Goal: Information Seeking & Learning: Learn about a topic

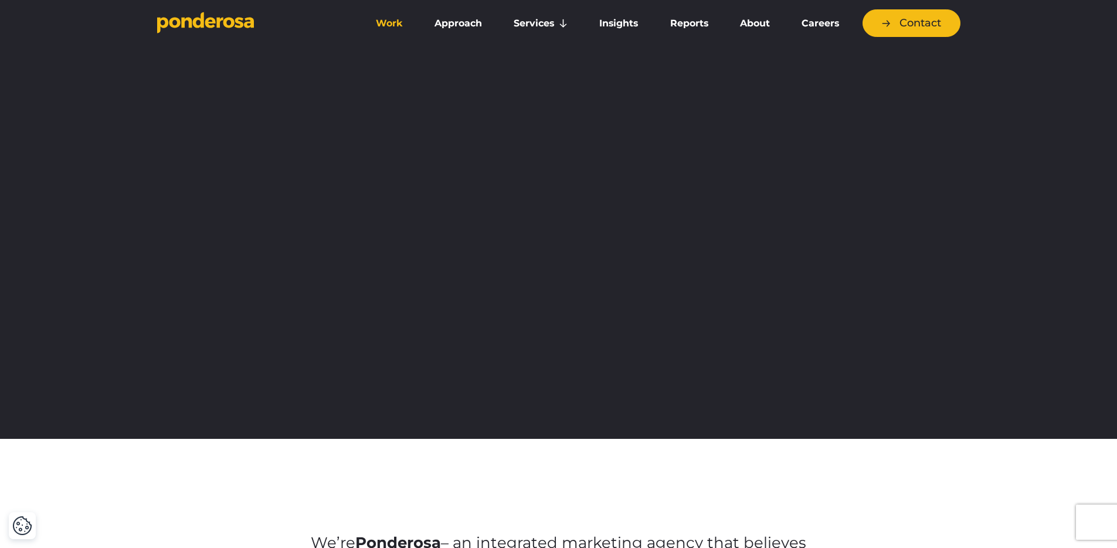
click at [401, 22] on link "Work" at bounding box center [389, 23] width 54 height 25
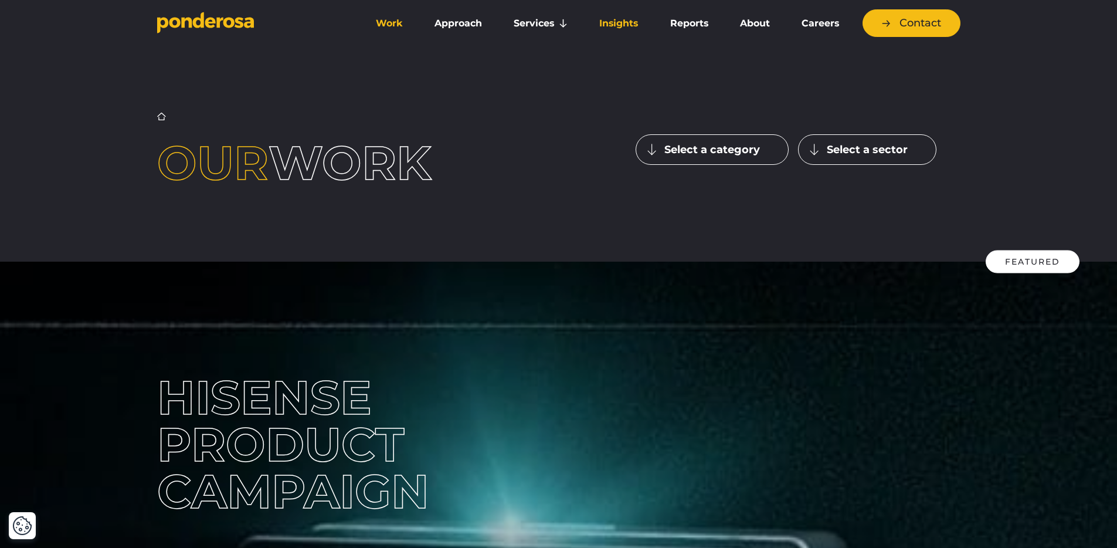
click at [610, 28] on link "Insights" at bounding box center [619, 23] width 66 height 25
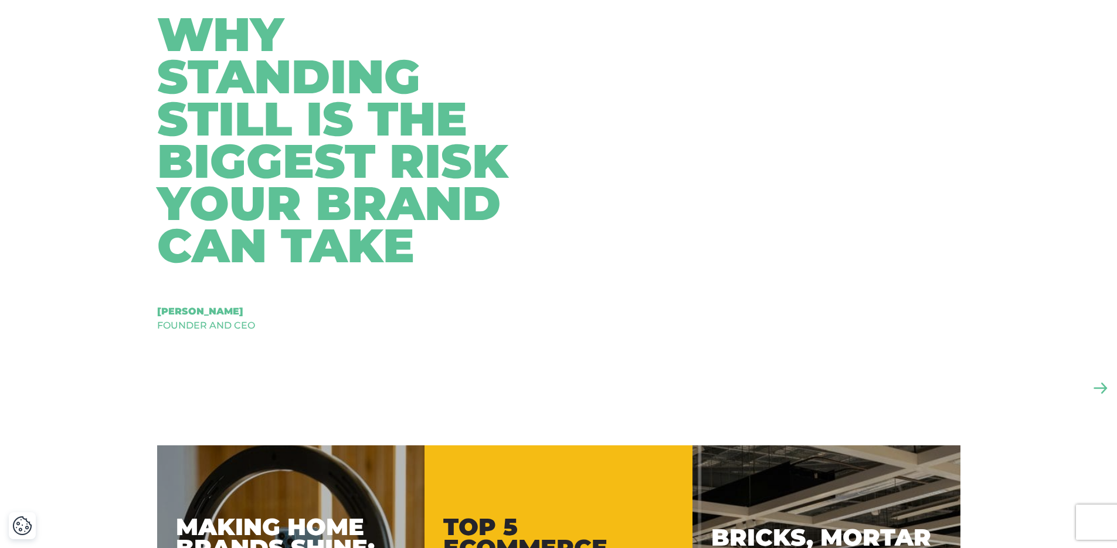
scroll to position [580, 0]
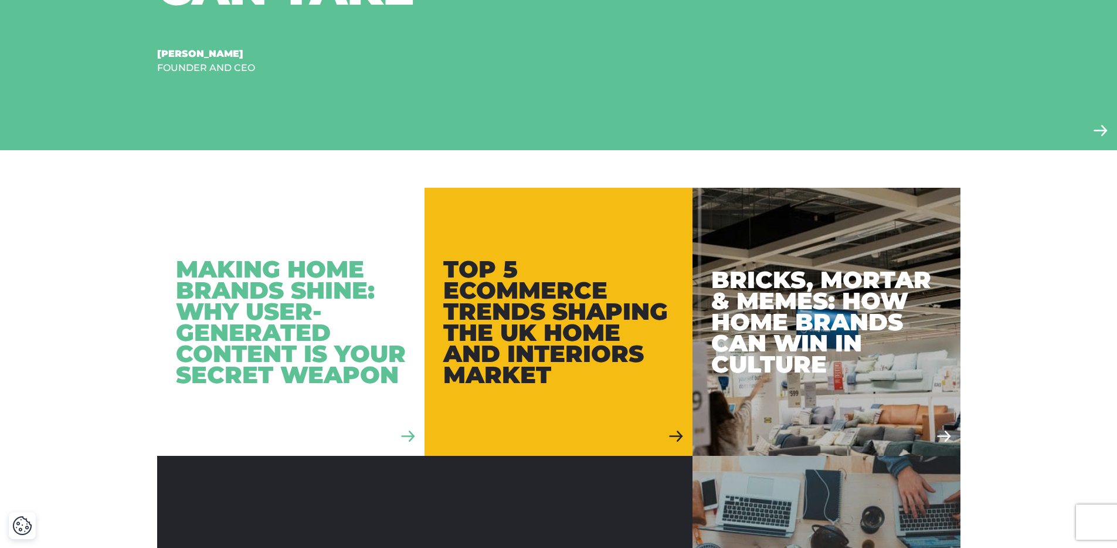
click at [233, 354] on div "Making Home Brands Shine: Why User-Generated Content is Your Secret Weapon" at bounding box center [291, 322] width 230 height 127
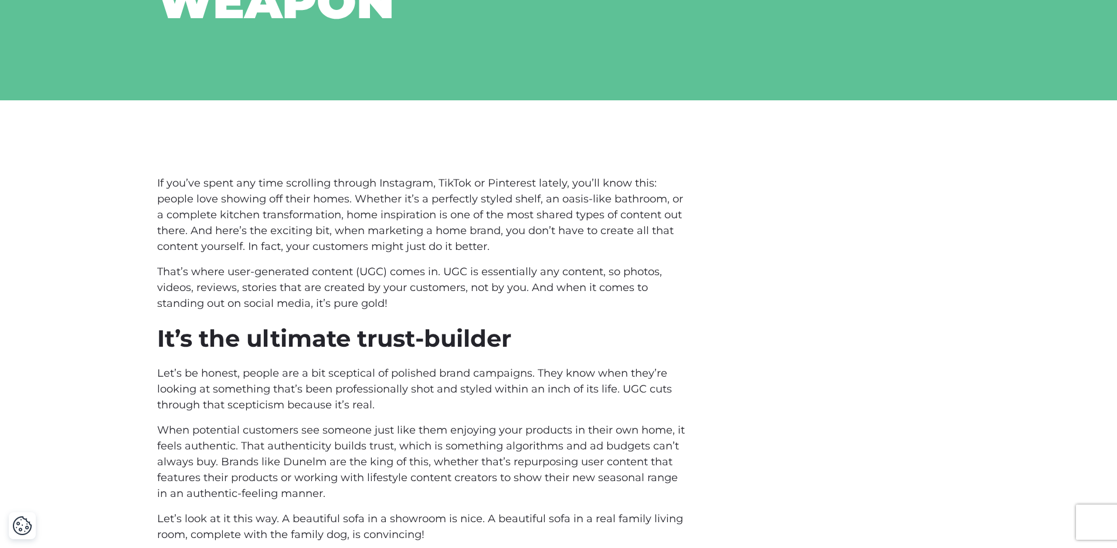
scroll to position [401, 0]
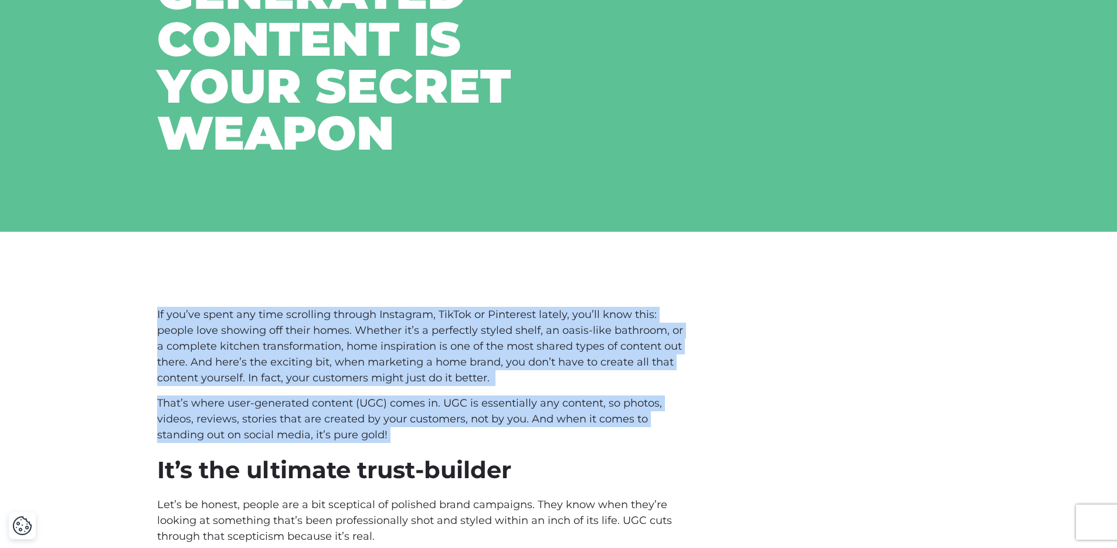
drag, startPoint x: 137, startPoint y: 255, endPoint x: 436, endPoint y: 398, distance: 331.5
copy div "If you’ve spent any time scrolling through Instagram, TikTok or Pinterest latel…"
